Goal: Task Accomplishment & Management: Use online tool/utility

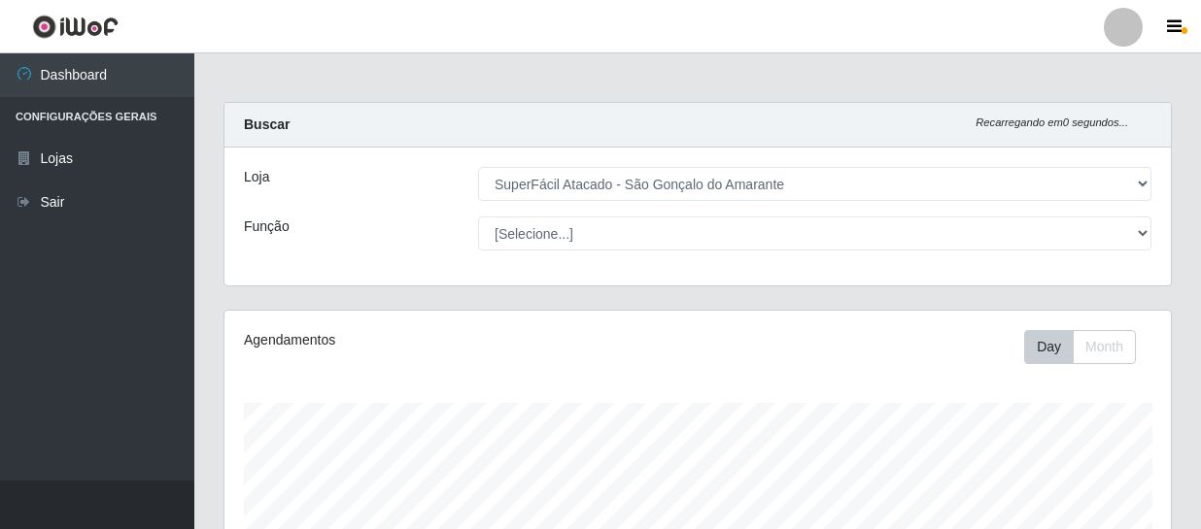
select select "408"
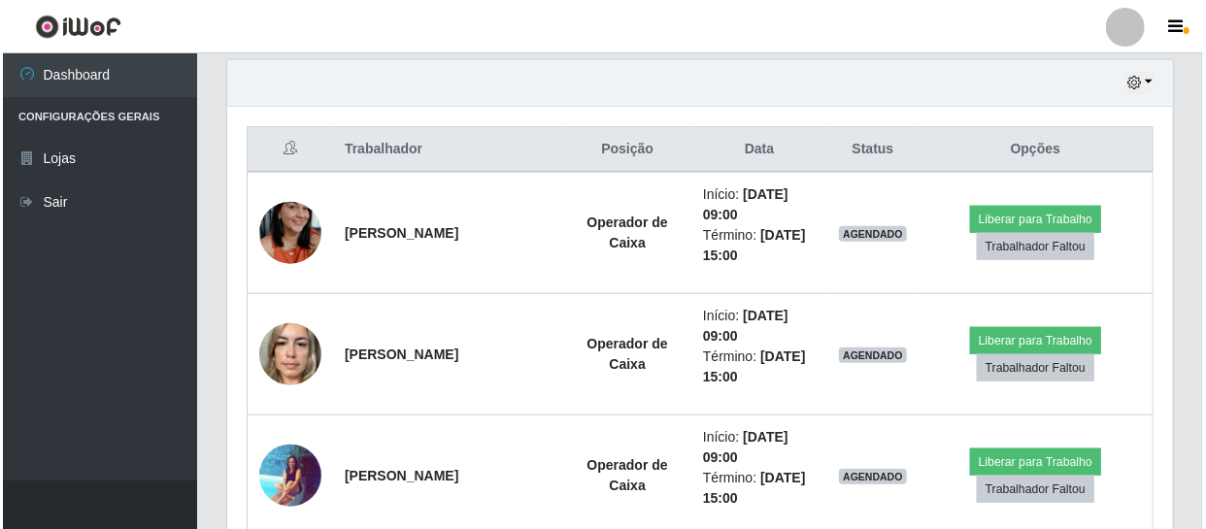
scroll to position [403, 946]
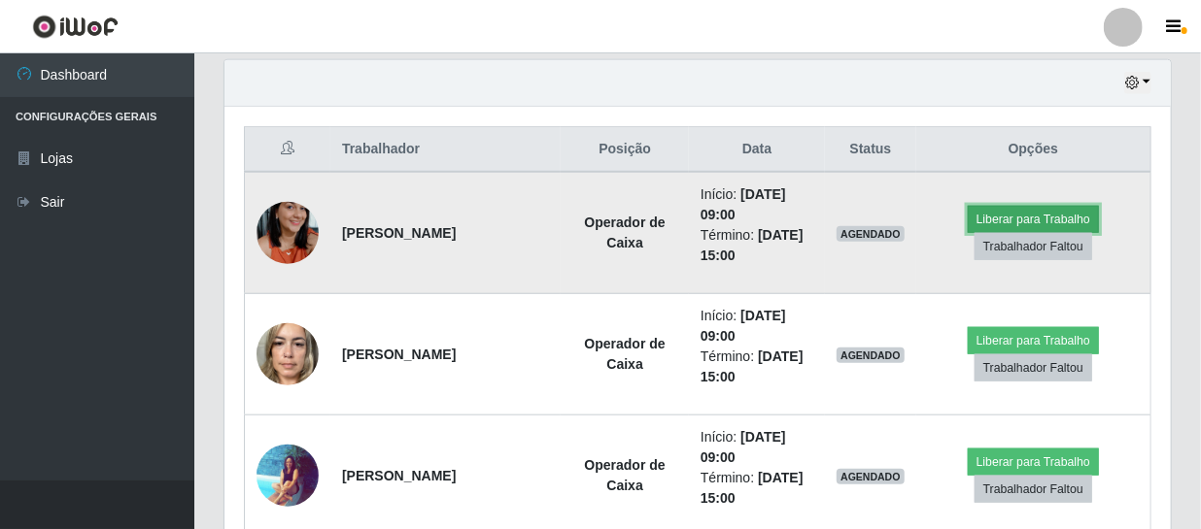
click at [1076, 220] on button "Liberar para Trabalho" at bounding box center [1032, 219] width 131 height 27
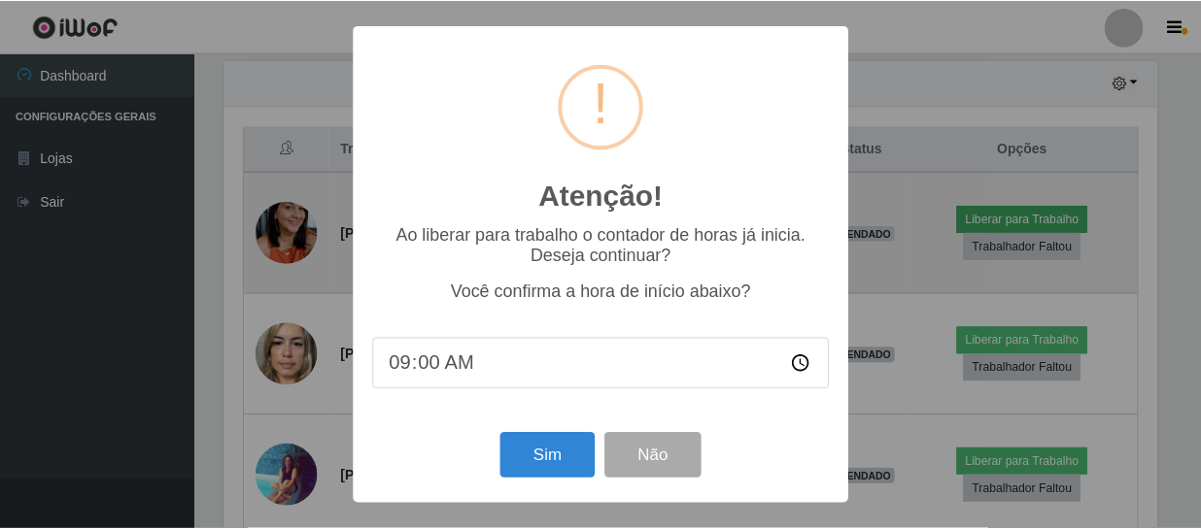
scroll to position [403, 937]
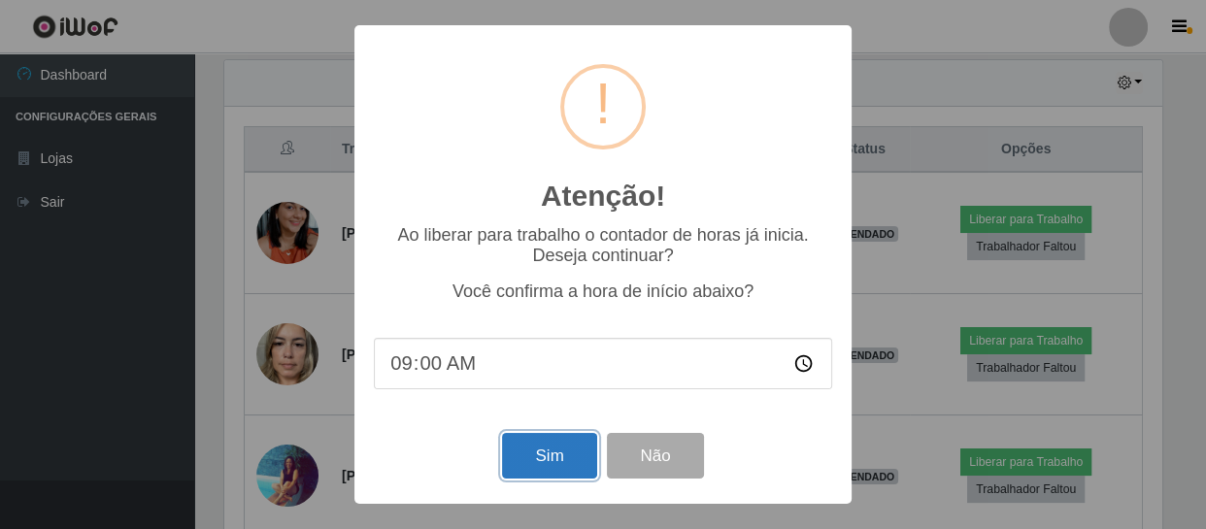
click at [530, 453] on button "Sim" at bounding box center [549, 456] width 94 height 46
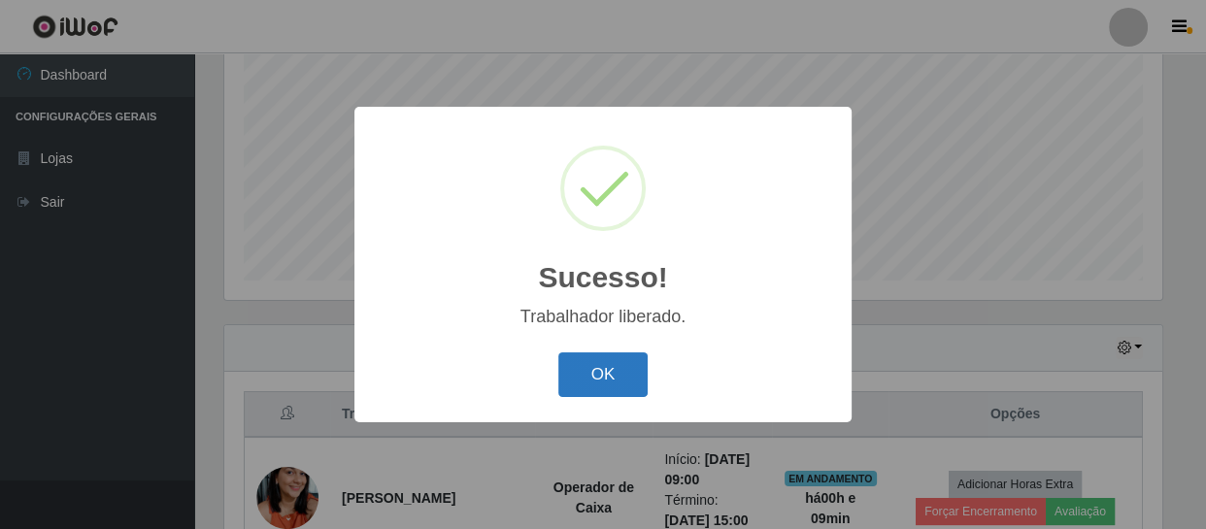
click at [601, 373] on button "OK" at bounding box center [603, 376] width 90 height 46
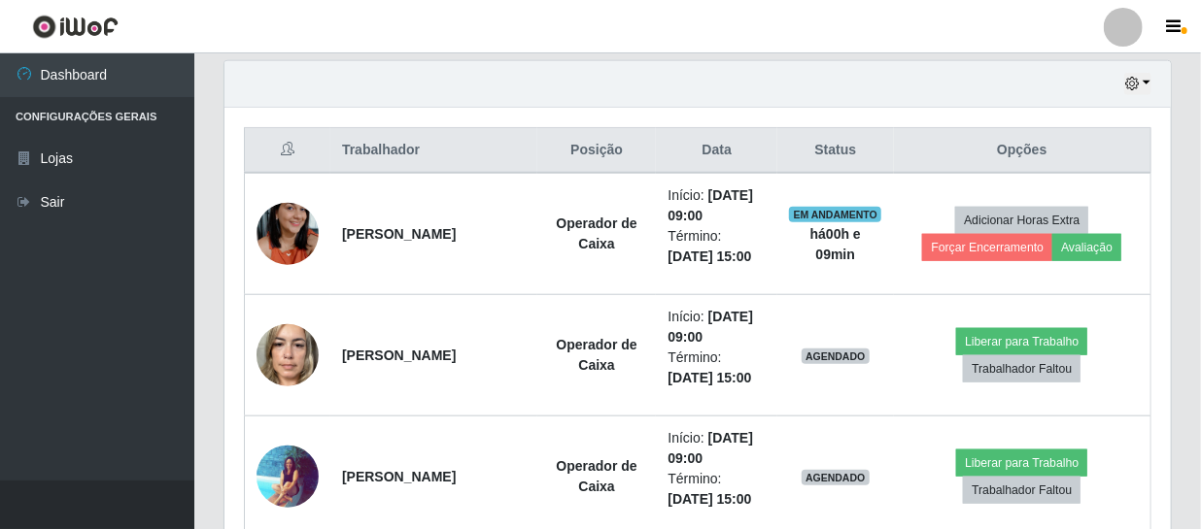
scroll to position [679, 0]
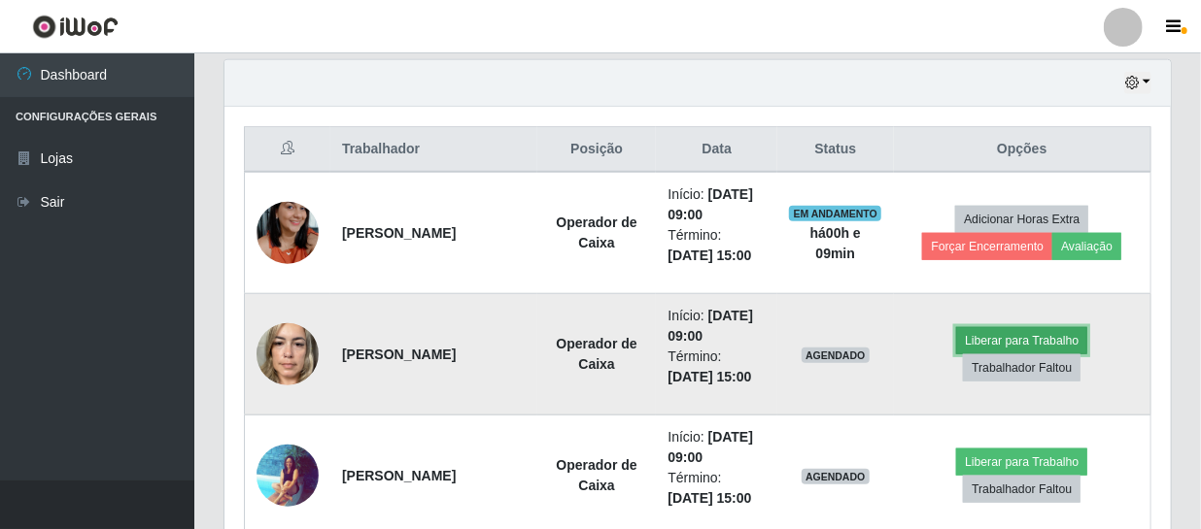
click at [993, 340] on button "Liberar para Trabalho" at bounding box center [1021, 340] width 131 height 27
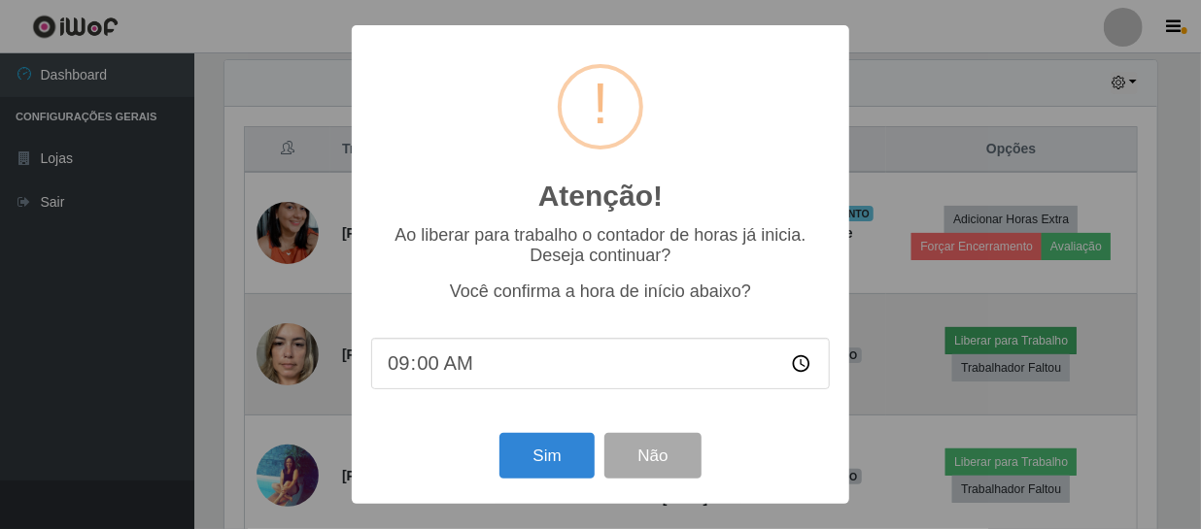
scroll to position [403, 937]
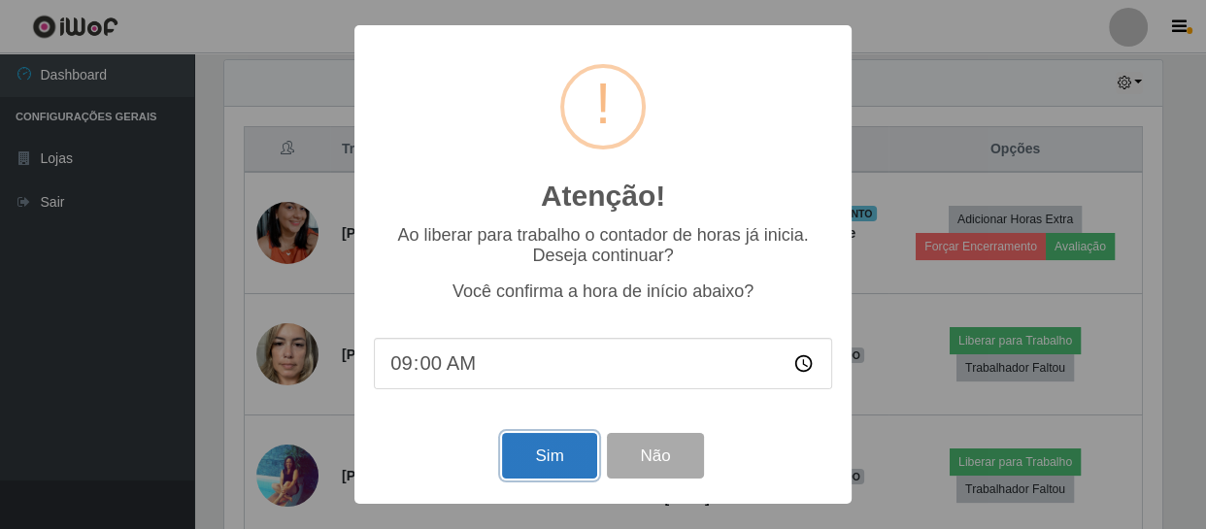
click at [532, 453] on button "Sim" at bounding box center [549, 456] width 94 height 46
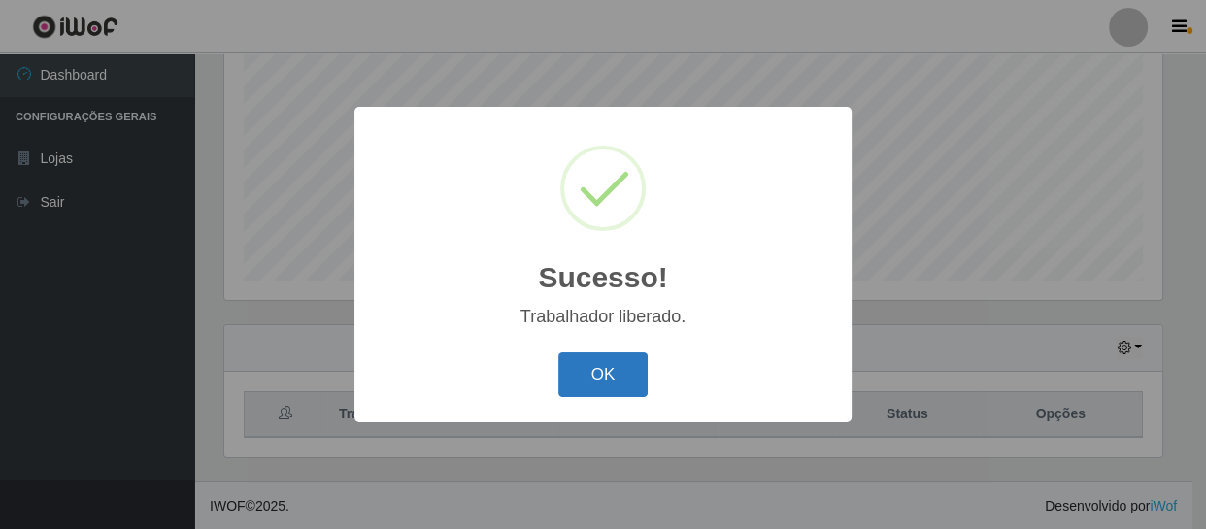
click at [586, 384] on button "OK" at bounding box center [603, 376] width 90 height 46
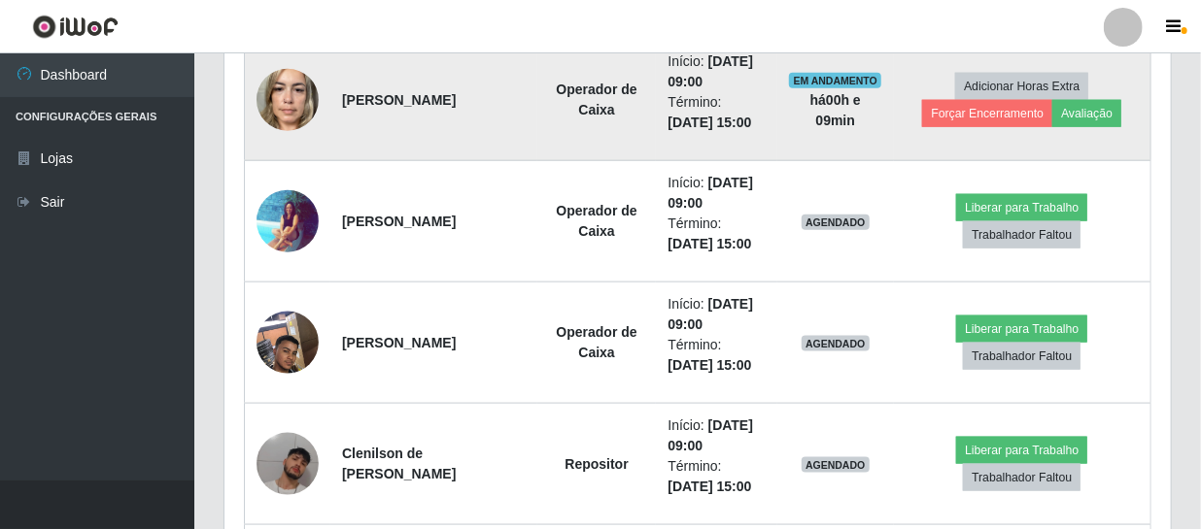
scroll to position [943, 0]
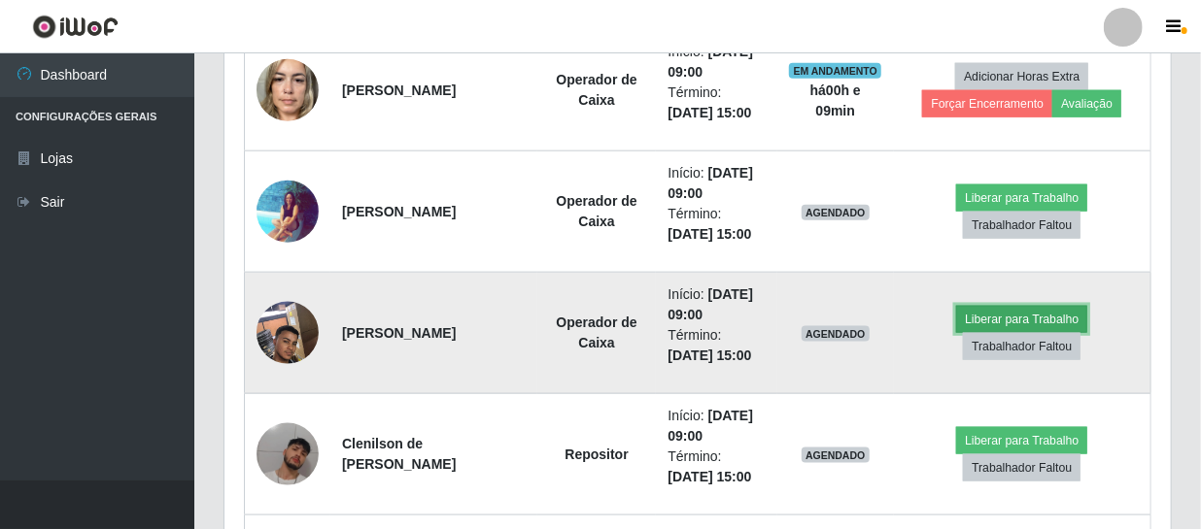
click at [1014, 313] on button "Liberar para Trabalho" at bounding box center [1021, 319] width 131 height 27
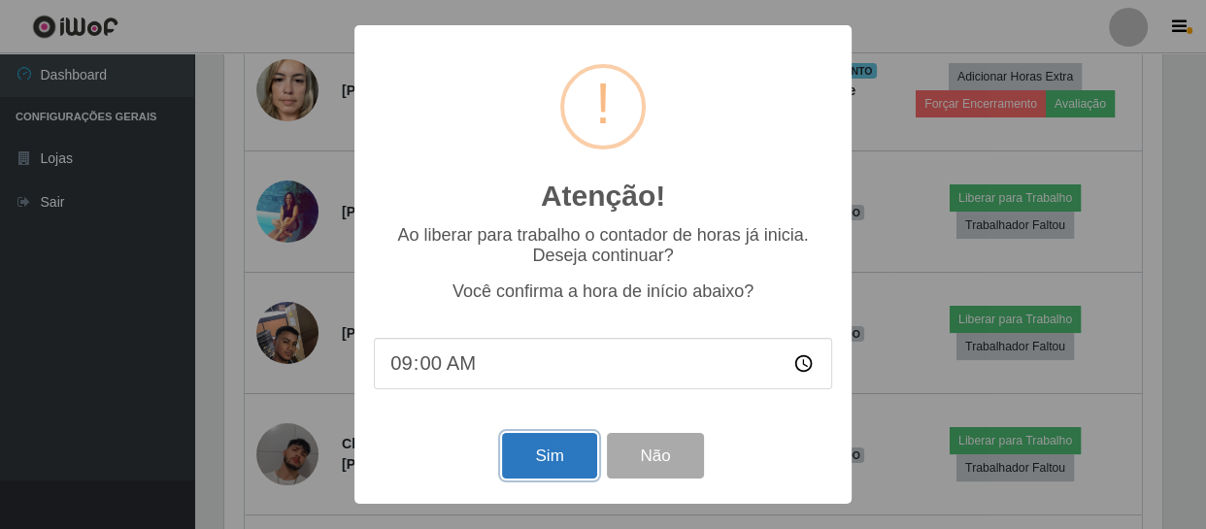
click at [541, 450] on button "Sim" at bounding box center [549, 456] width 94 height 46
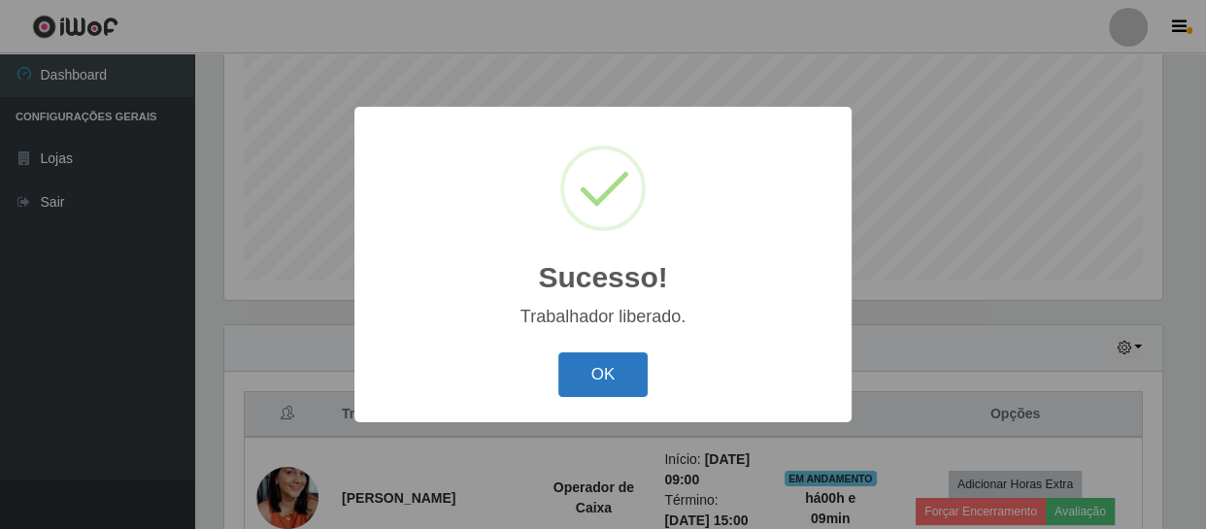
click at [593, 374] on button "OK" at bounding box center [603, 376] width 90 height 46
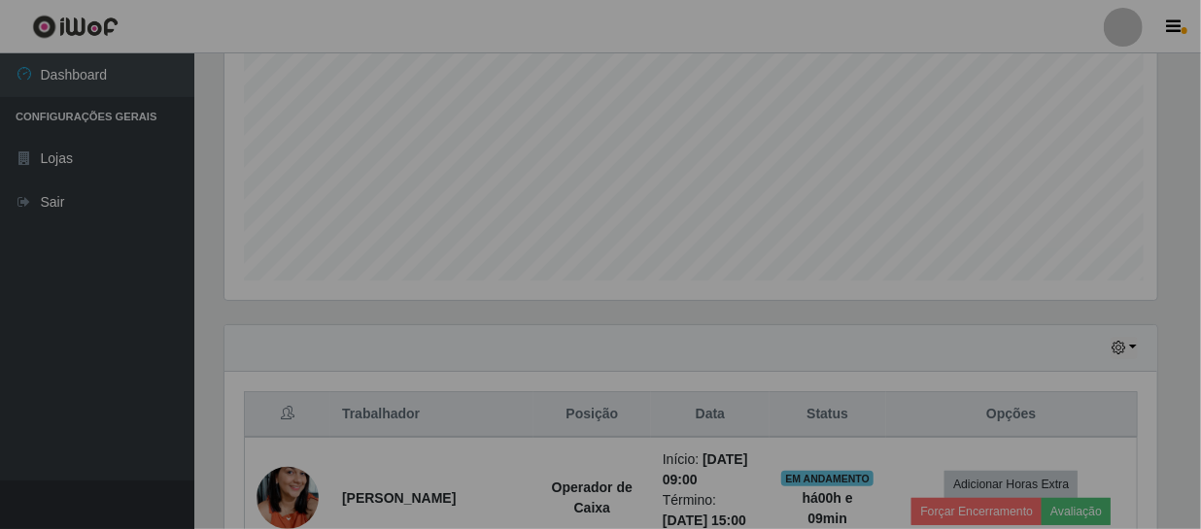
scroll to position [0, 0]
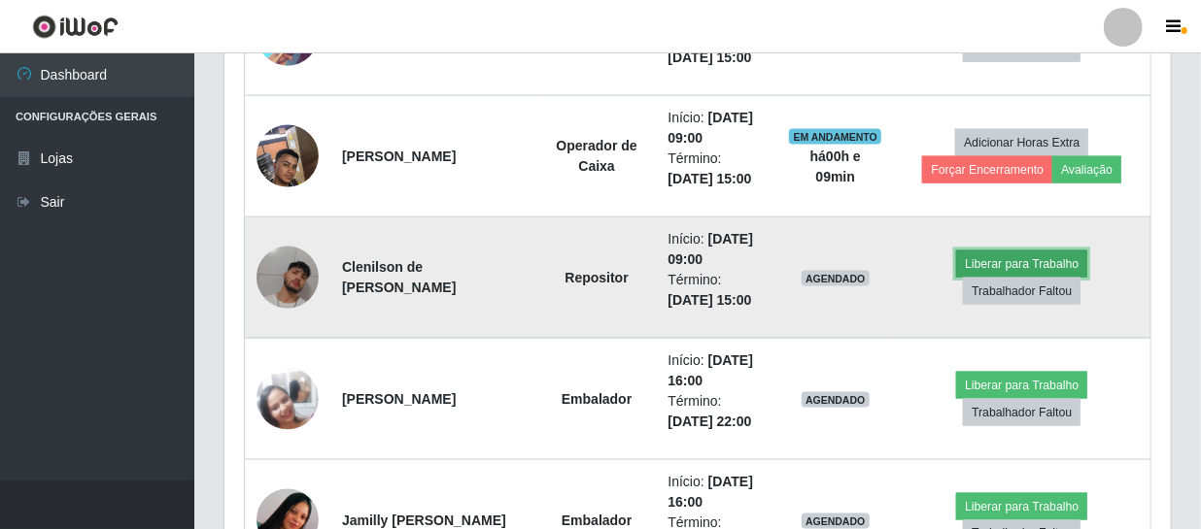
click at [996, 262] on button "Liberar para Trabalho" at bounding box center [1021, 264] width 131 height 27
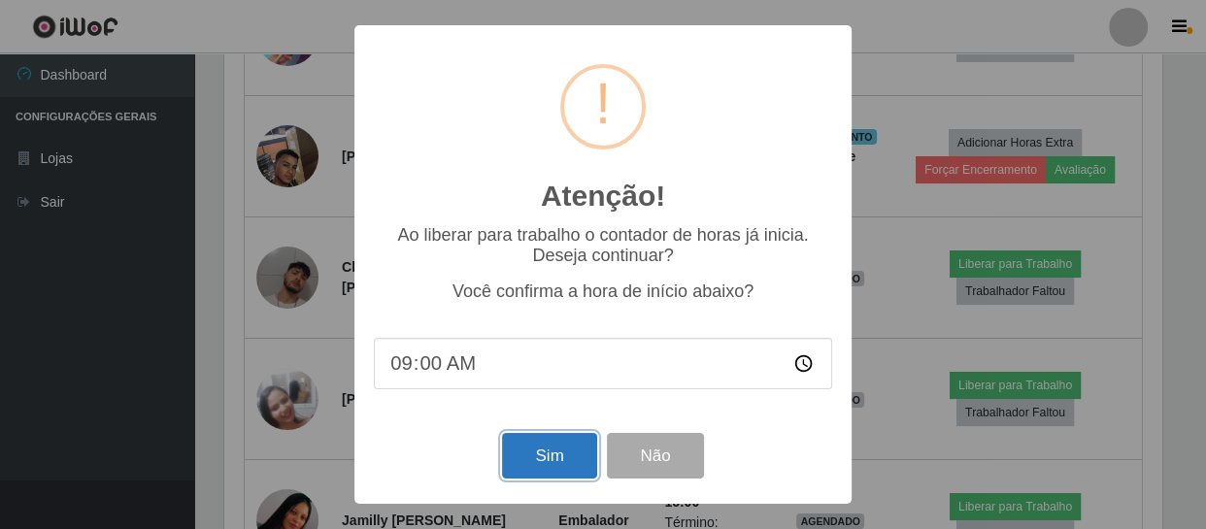
click at [537, 453] on button "Sim" at bounding box center [549, 456] width 94 height 46
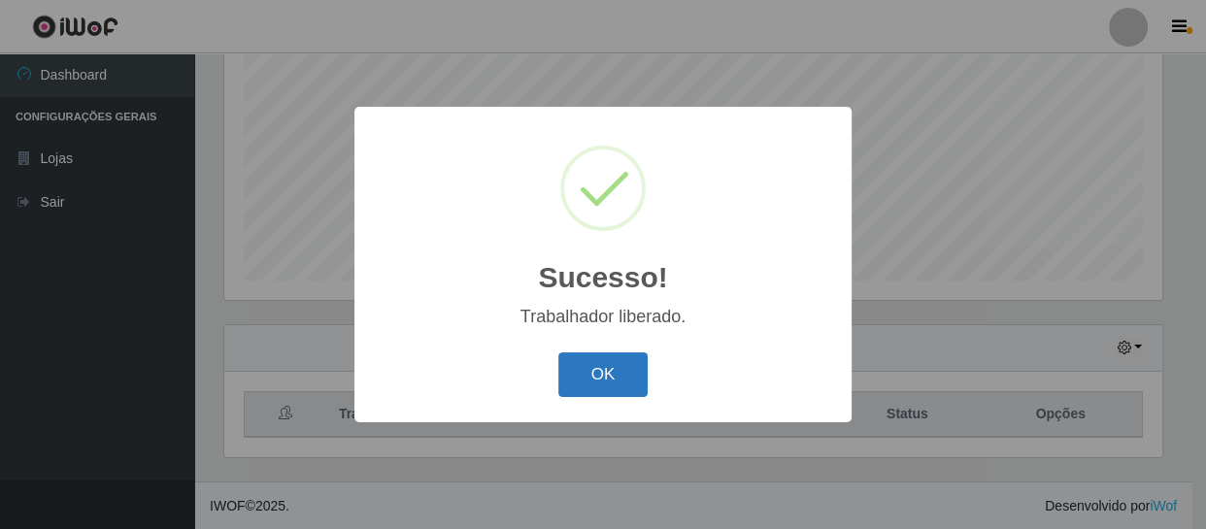
click at [635, 377] on button "OK" at bounding box center [603, 376] width 90 height 46
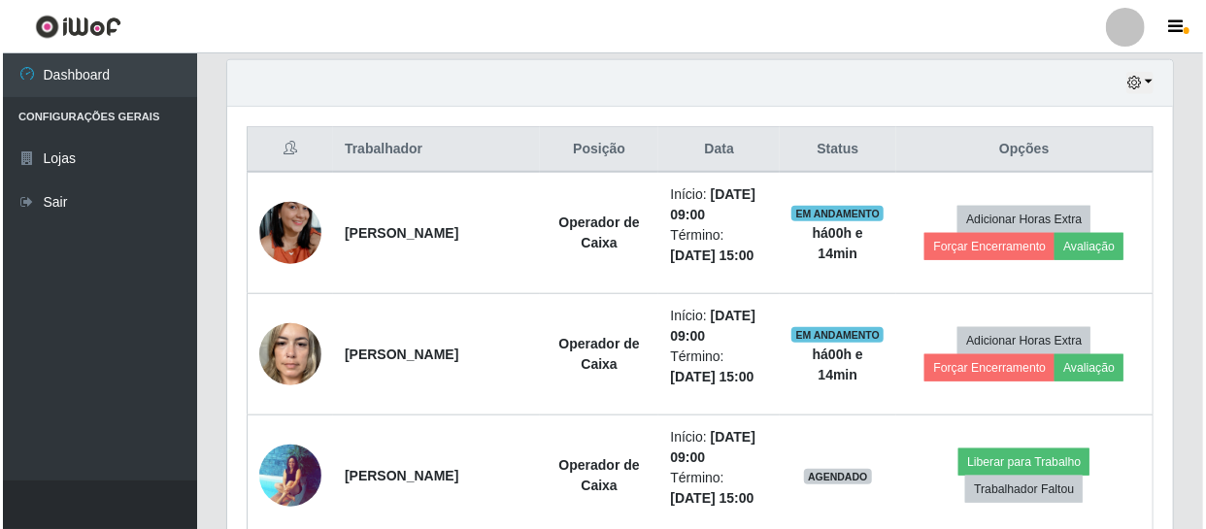
scroll to position [767, 0]
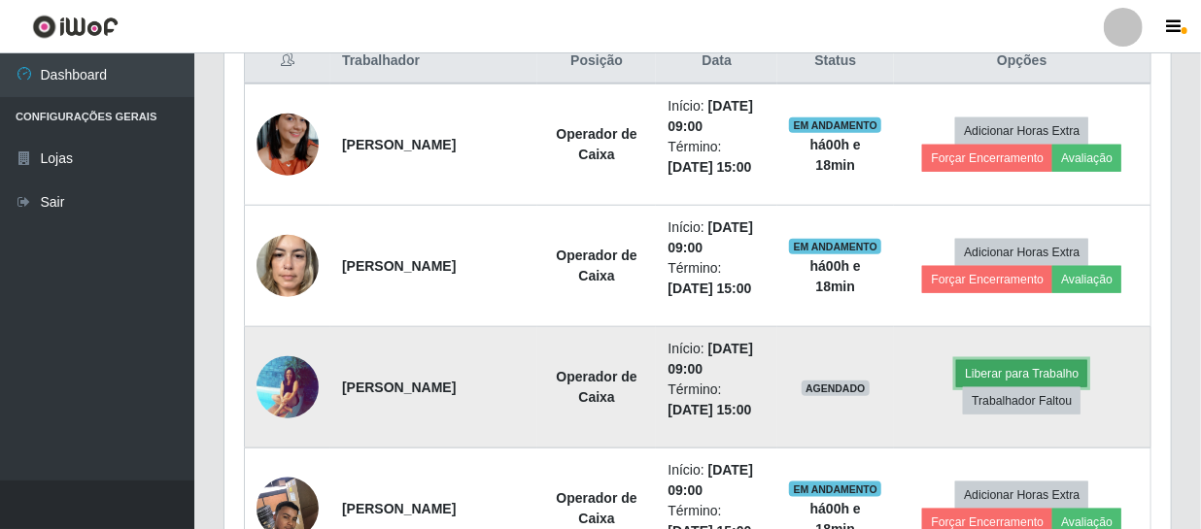
click at [992, 374] on button "Liberar para Trabalho" at bounding box center [1021, 373] width 131 height 27
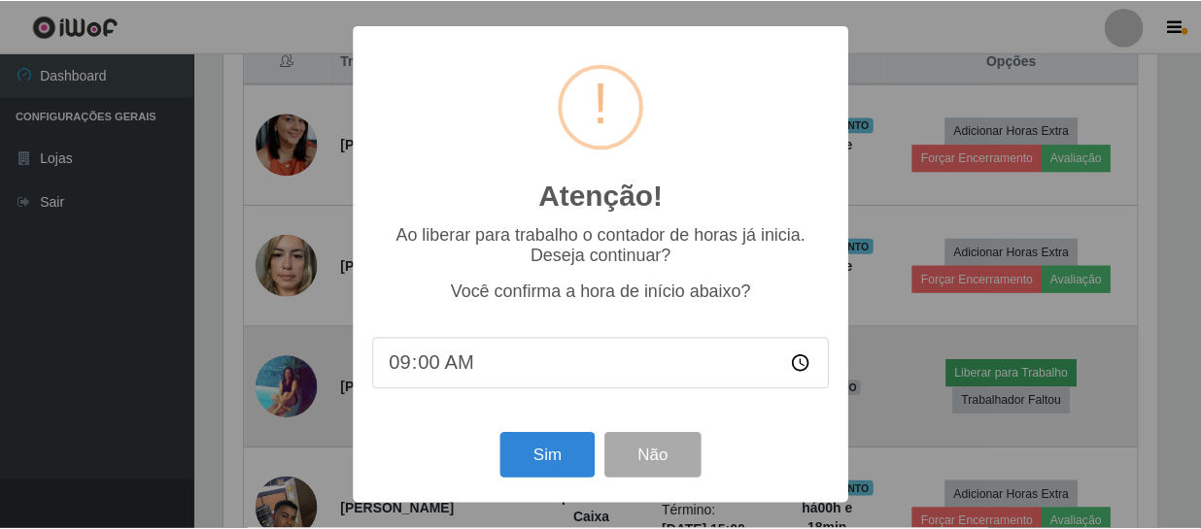
scroll to position [403, 937]
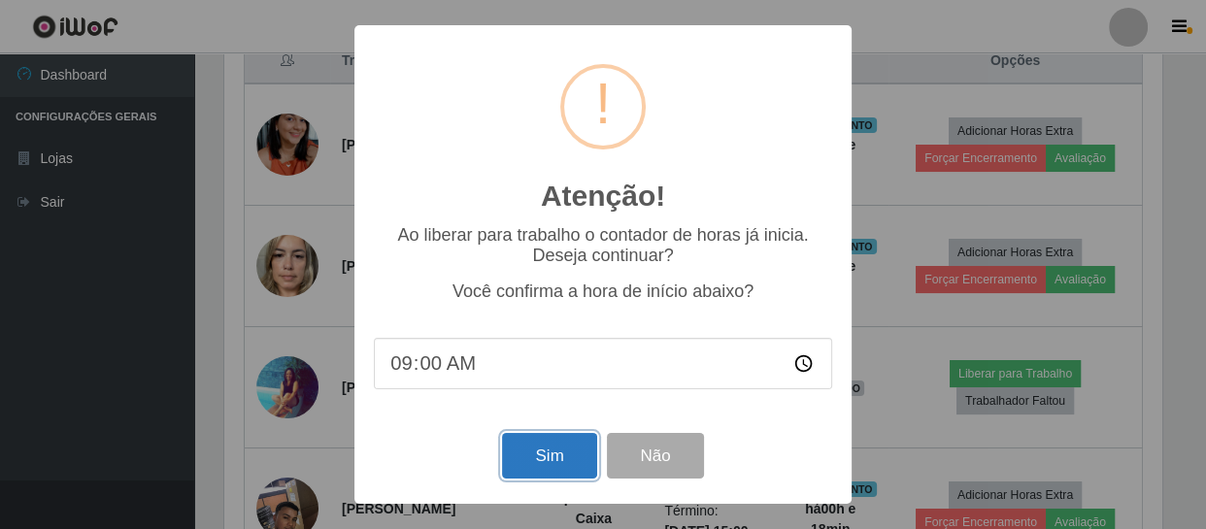
click at [550, 456] on button "Sim" at bounding box center [549, 456] width 94 height 46
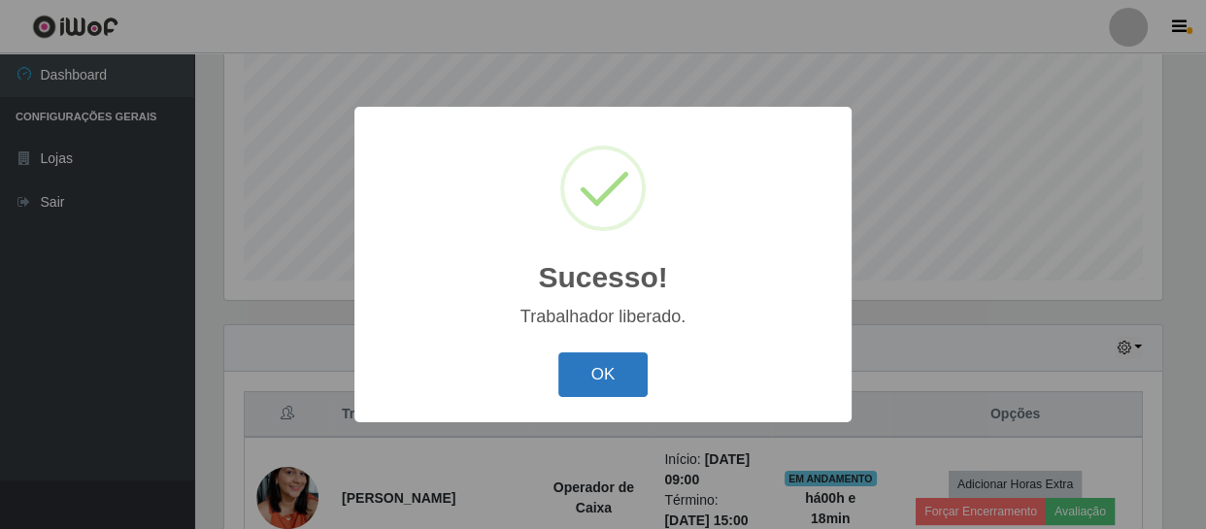
click at [600, 373] on button "OK" at bounding box center [603, 376] width 90 height 46
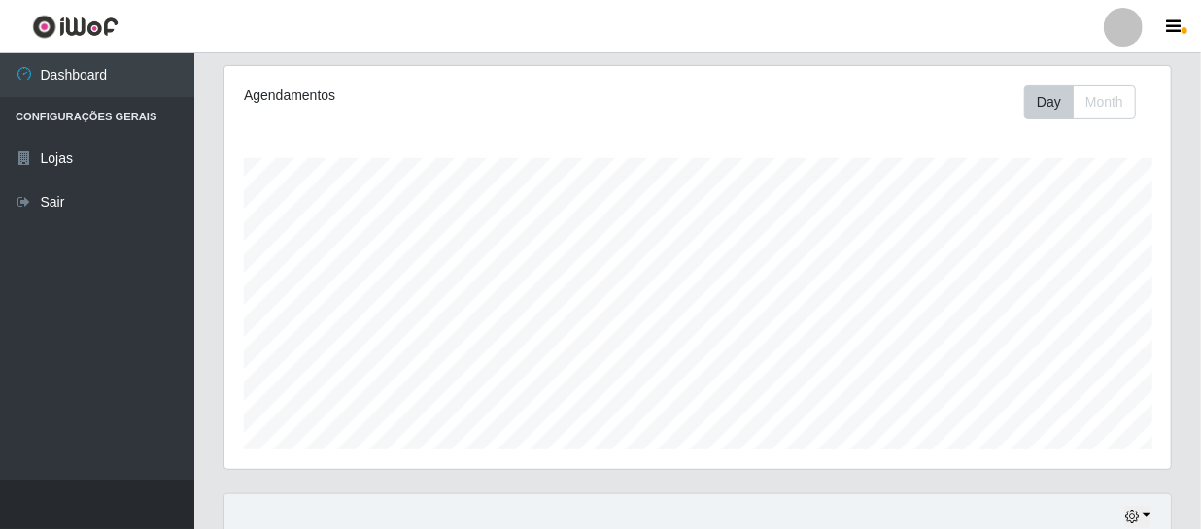
scroll to position [237, 0]
